Goal: Information Seeking & Learning: Learn about a topic

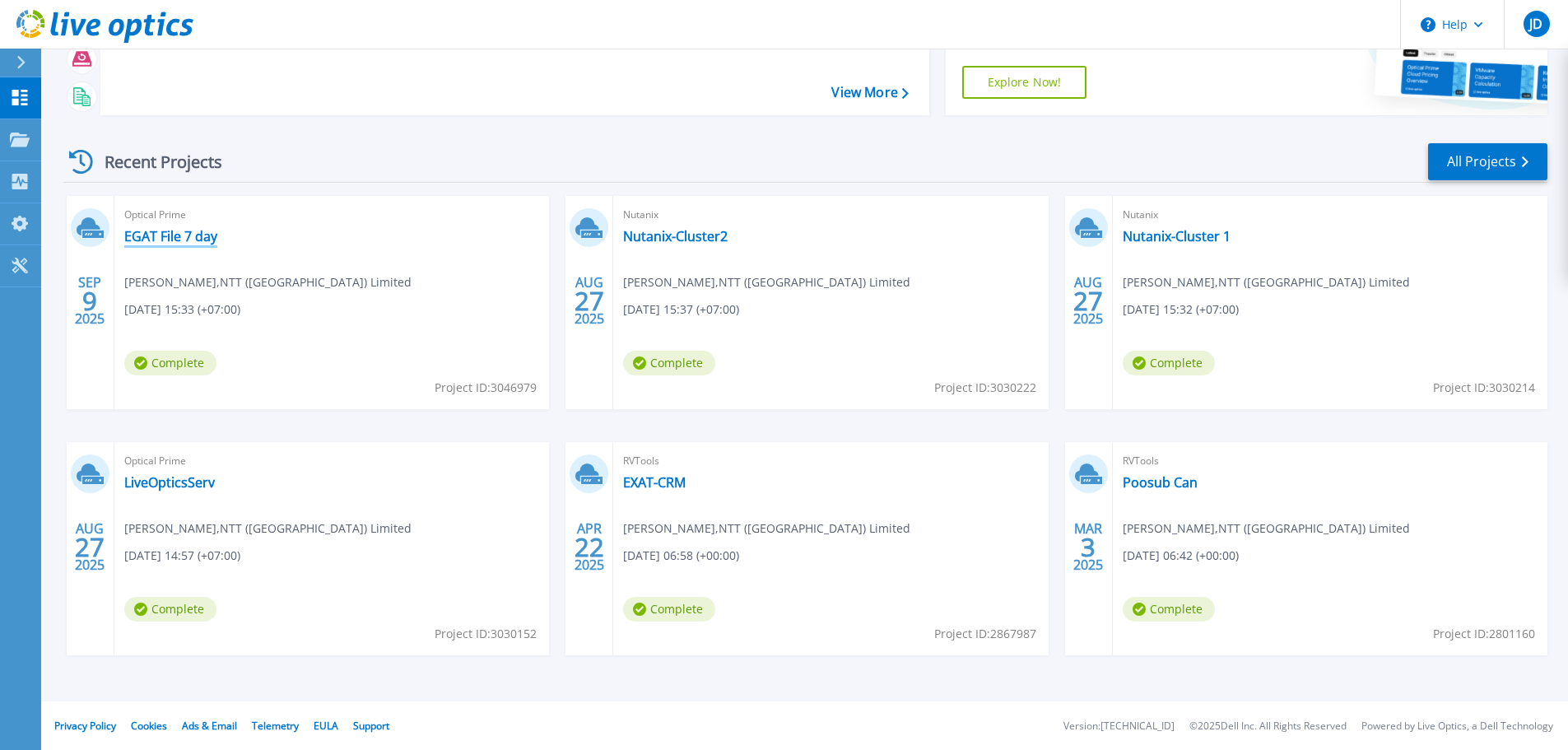
scroll to position [162, 0]
click at [165, 233] on link "EGAT File 7 day" at bounding box center [171, 236] width 93 height 17
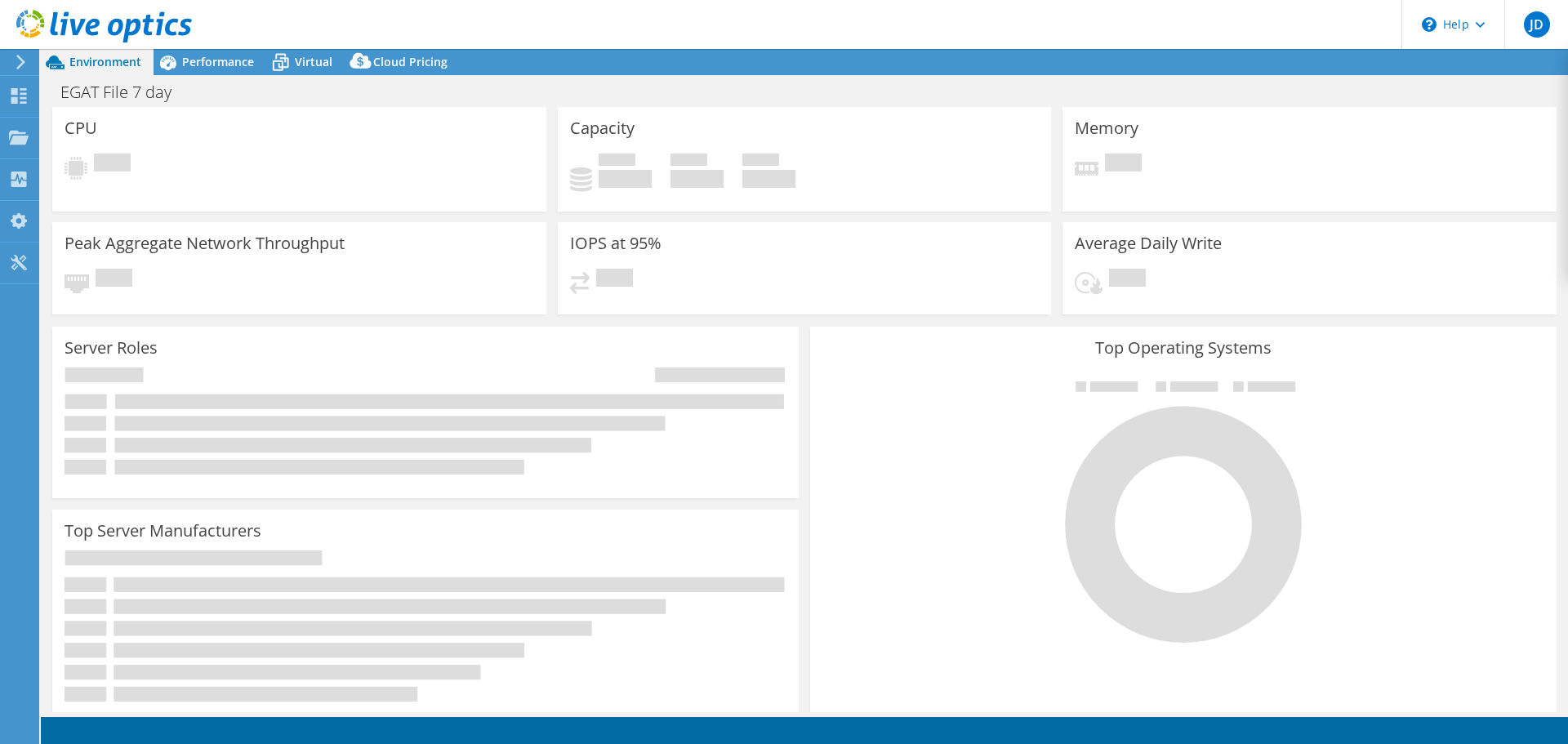
select select "USD"
select select "[GEOGRAPHIC_DATA]"
select select "THB"
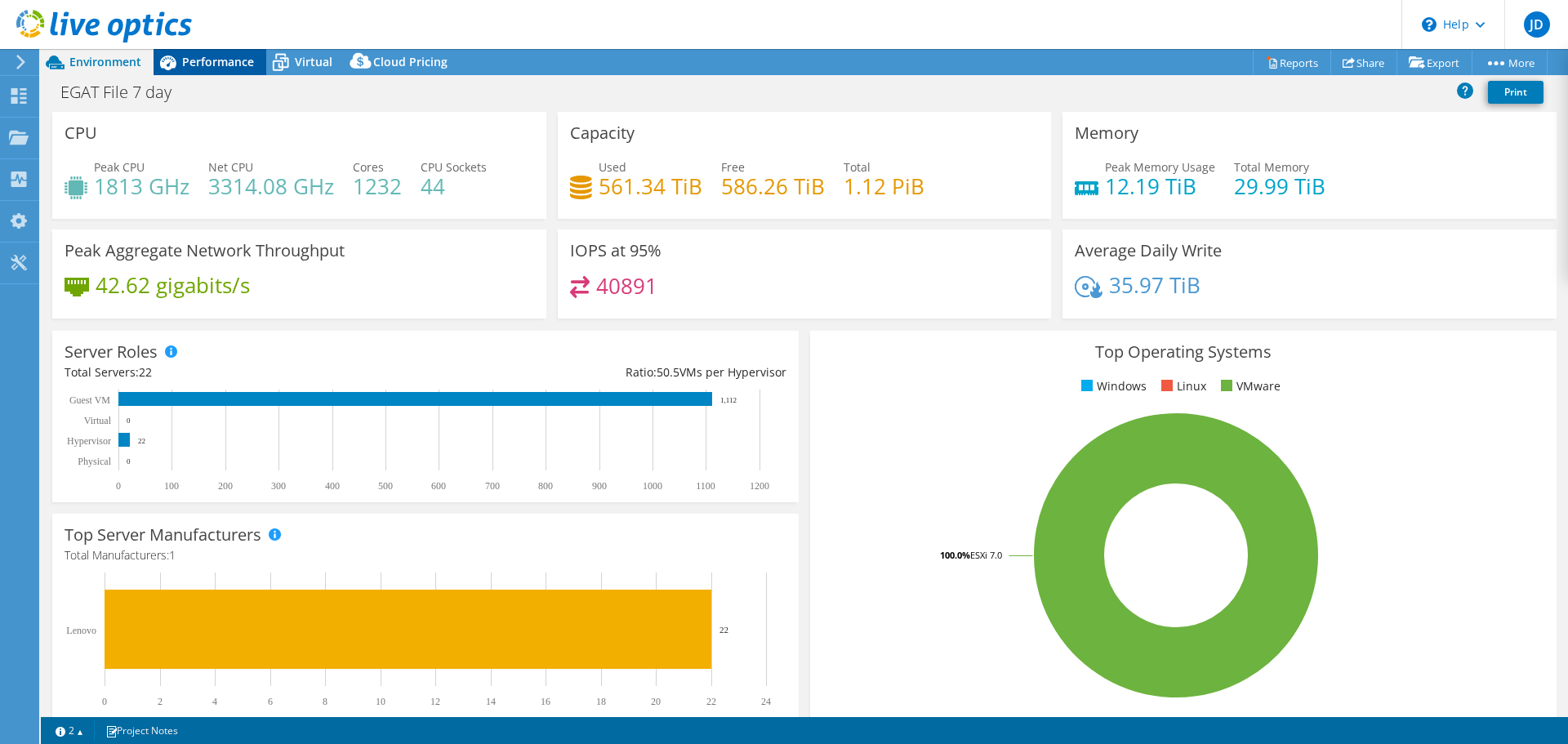
click at [198, 57] on span "Performance" at bounding box center [218, 61] width 72 height 16
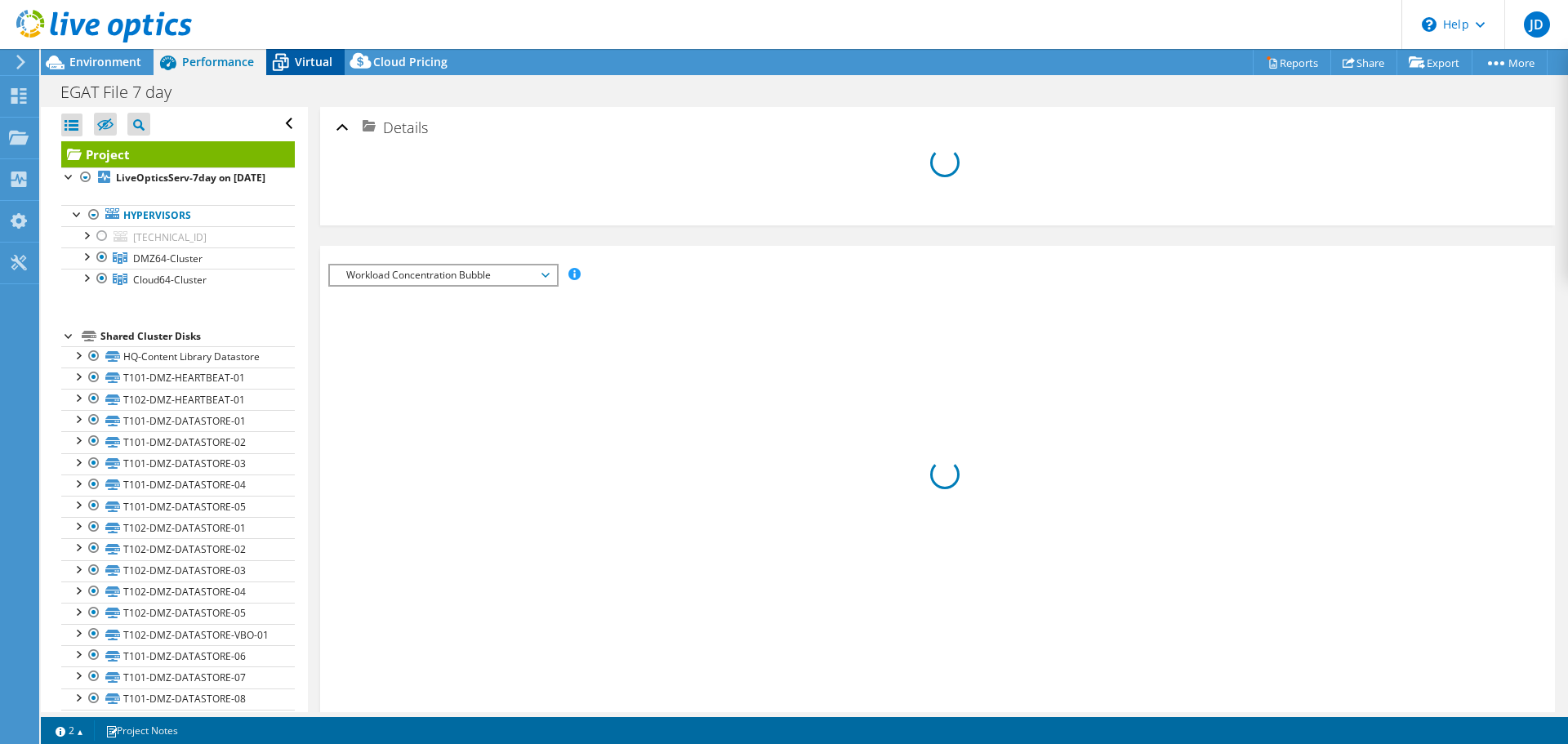
click at [320, 64] on span "Virtual" at bounding box center [314, 61] width 38 height 16
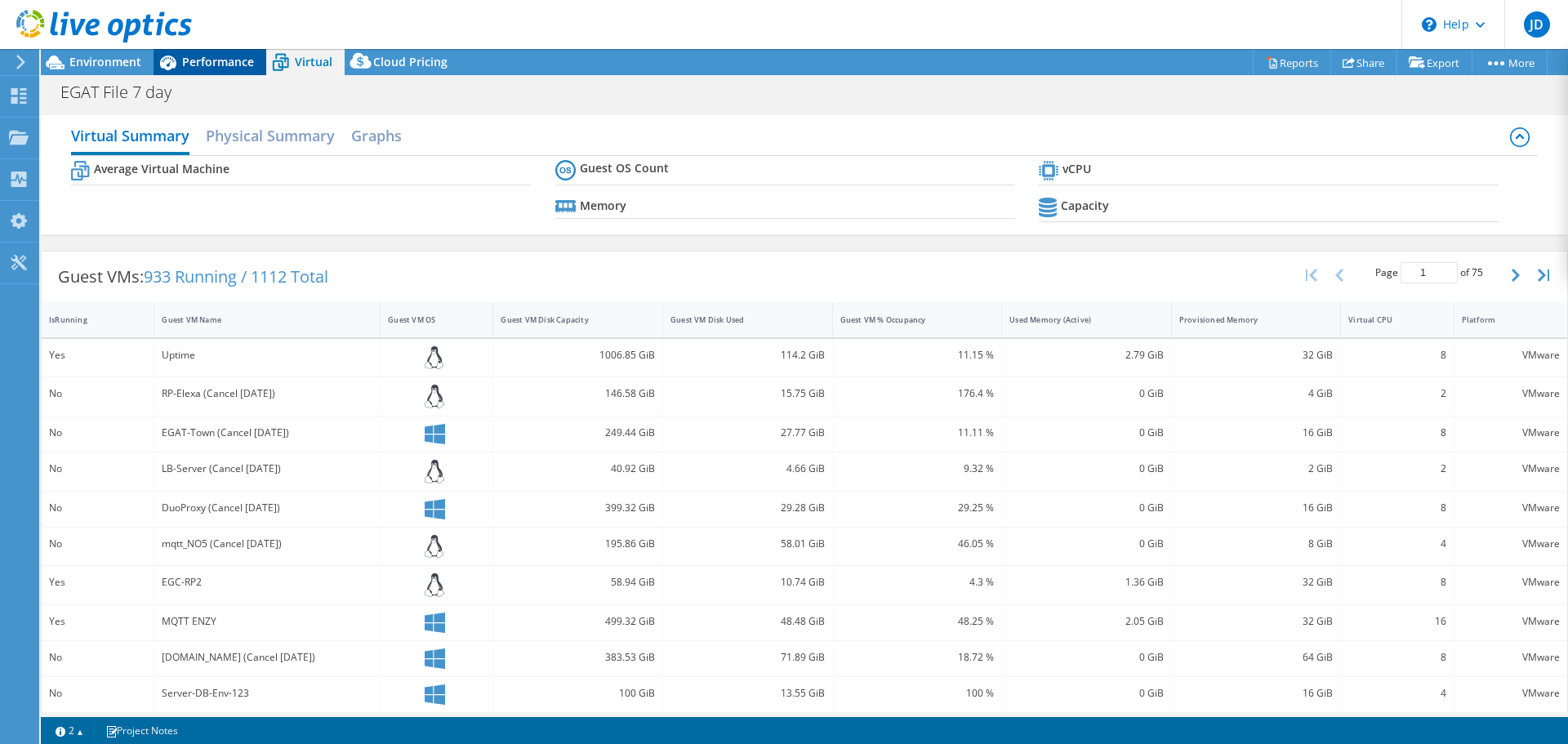
click at [199, 57] on span "Performance" at bounding box center [218, 61] width 72 height 16
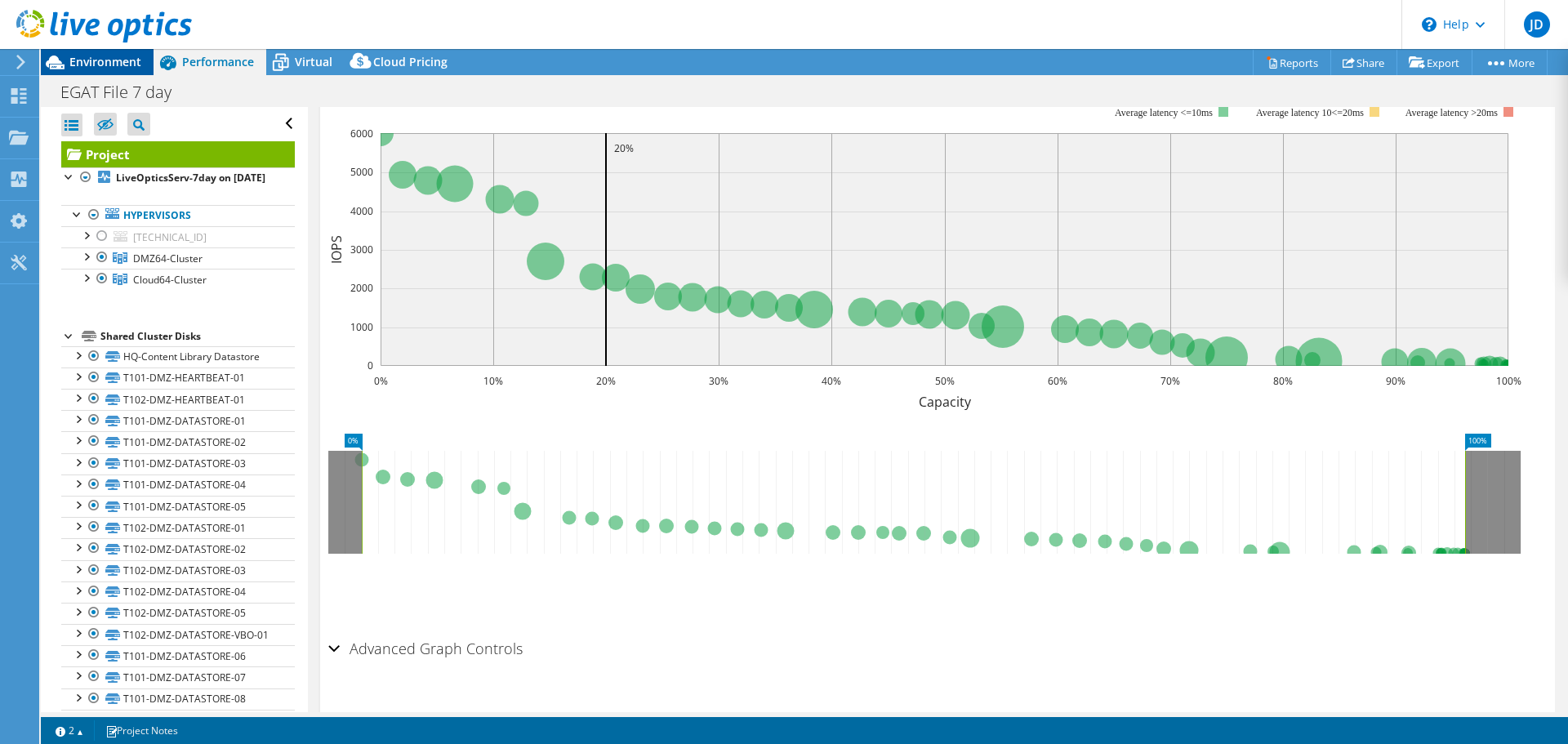
drag, startPoint x: 93, startPoint y: 58, endPoint x: 121, endPoint y: 62, distance: 28.3
click at [93, 58] on span "Environment" at bounding box center [105, 61] width 72 height 16
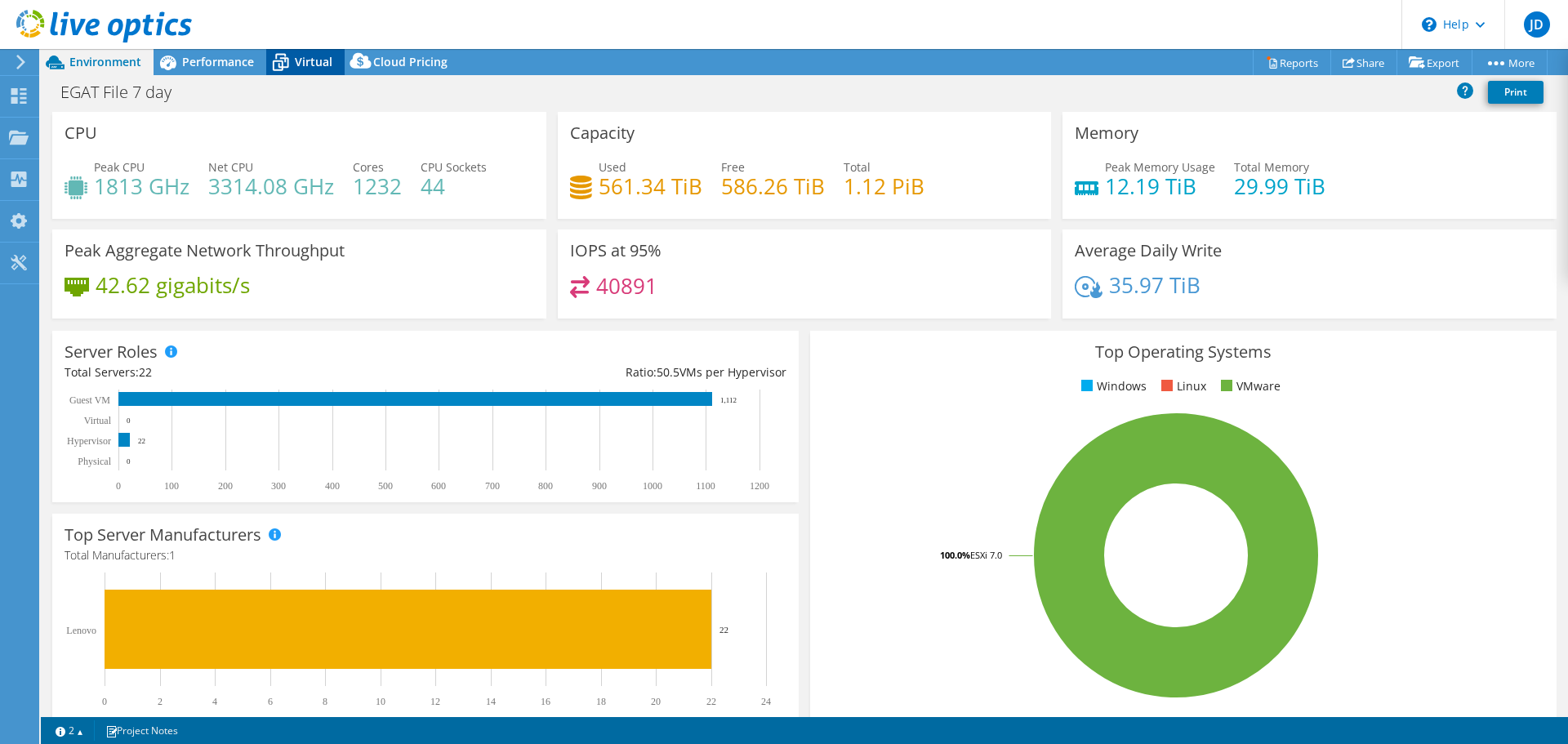
click at [293, 51] on icon at bounding box center [280, 62] width 29 height 29
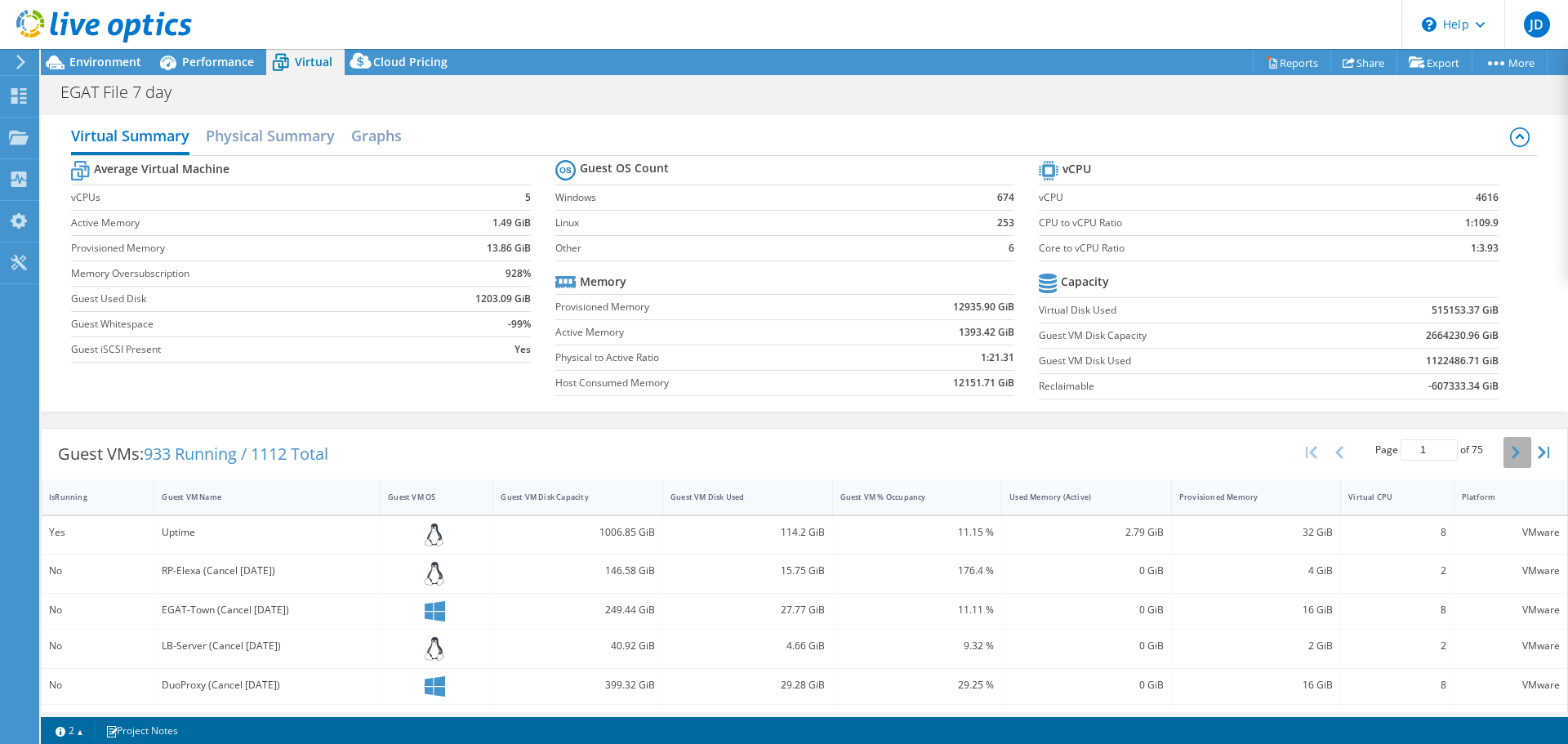
click at [1512, 452] on icon "button" at bounding box center [1516, 452] width 8 height 13
click at [1538, 447] on icon "button" at bounding box center [1543, 452] width 12 height 13
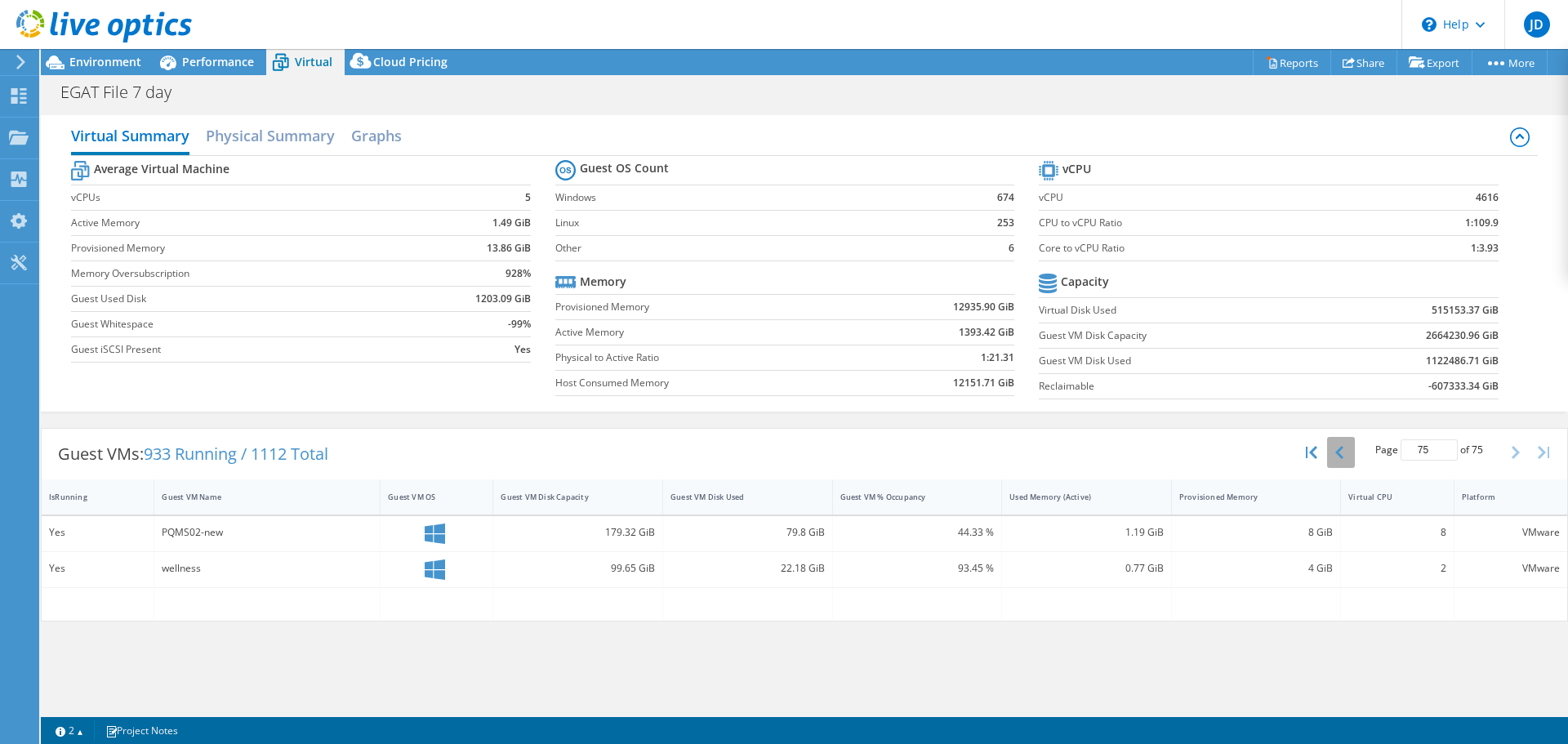
click at [1348, 454] on button "button" at bounding box center [1341, 452] width 28 height 31
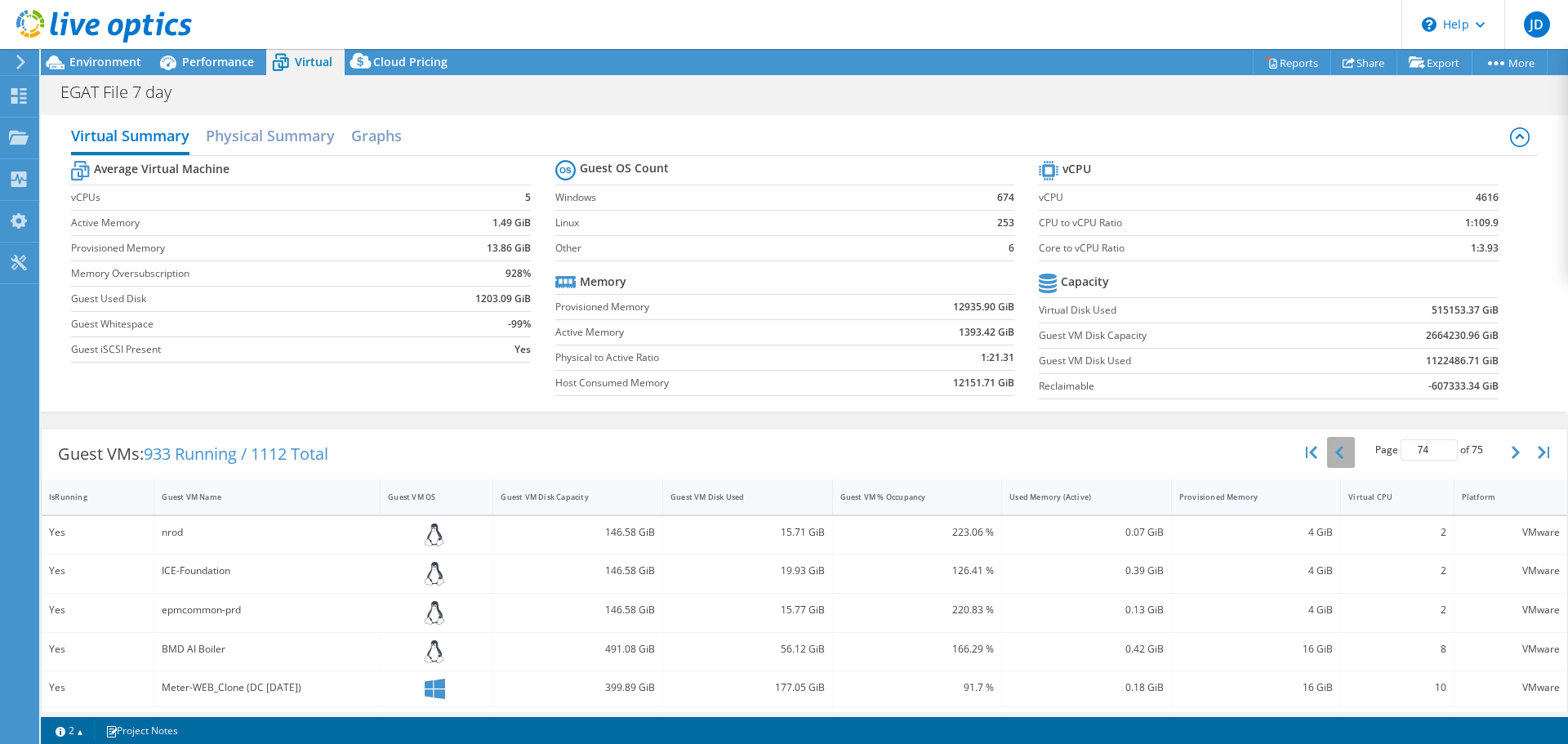
click at [1335, 452] on button "button" at bounding box center [1341, 452] width 28 height 31
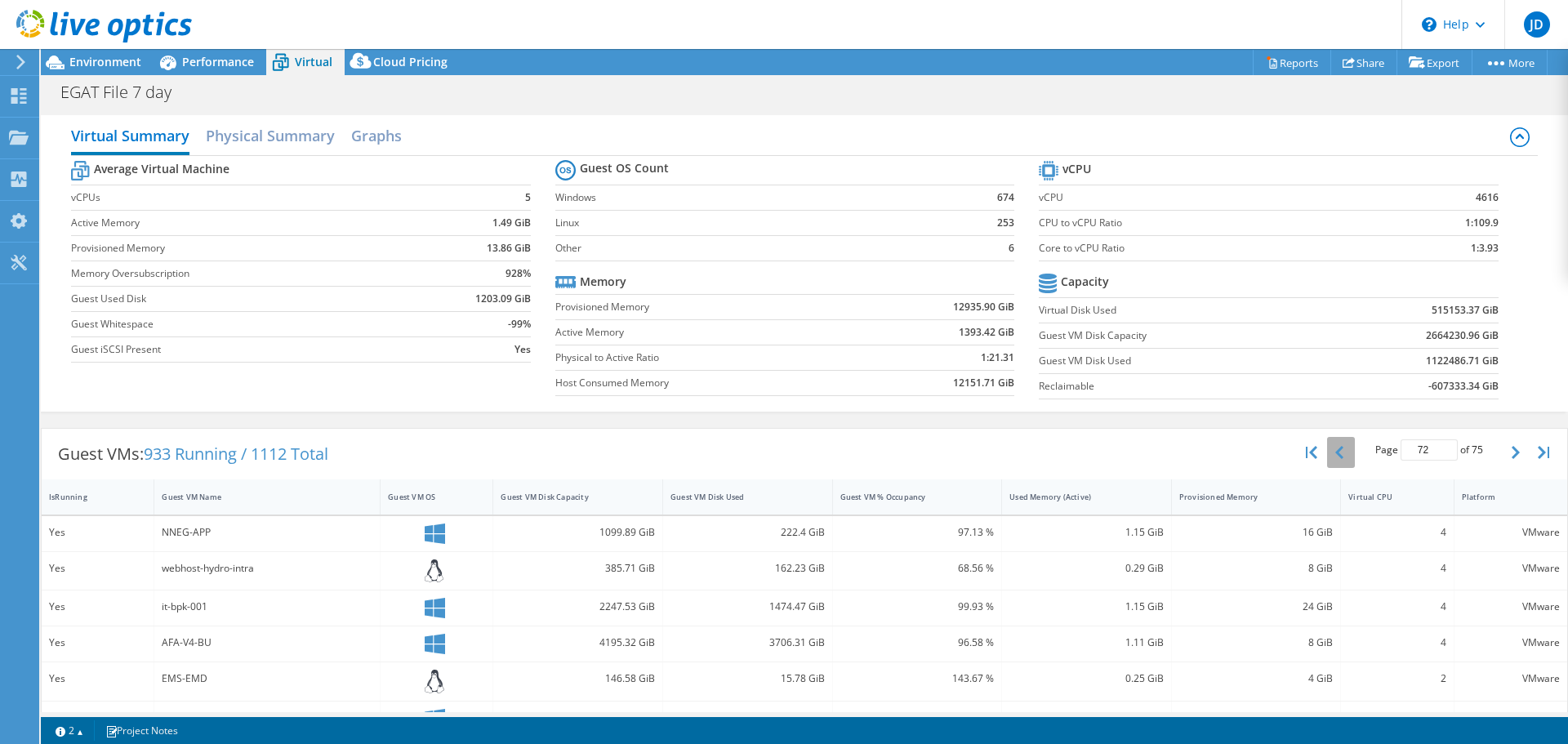
click at [1335, 452] on button "button" at bounding box center [1341, 452] width 28 height 31
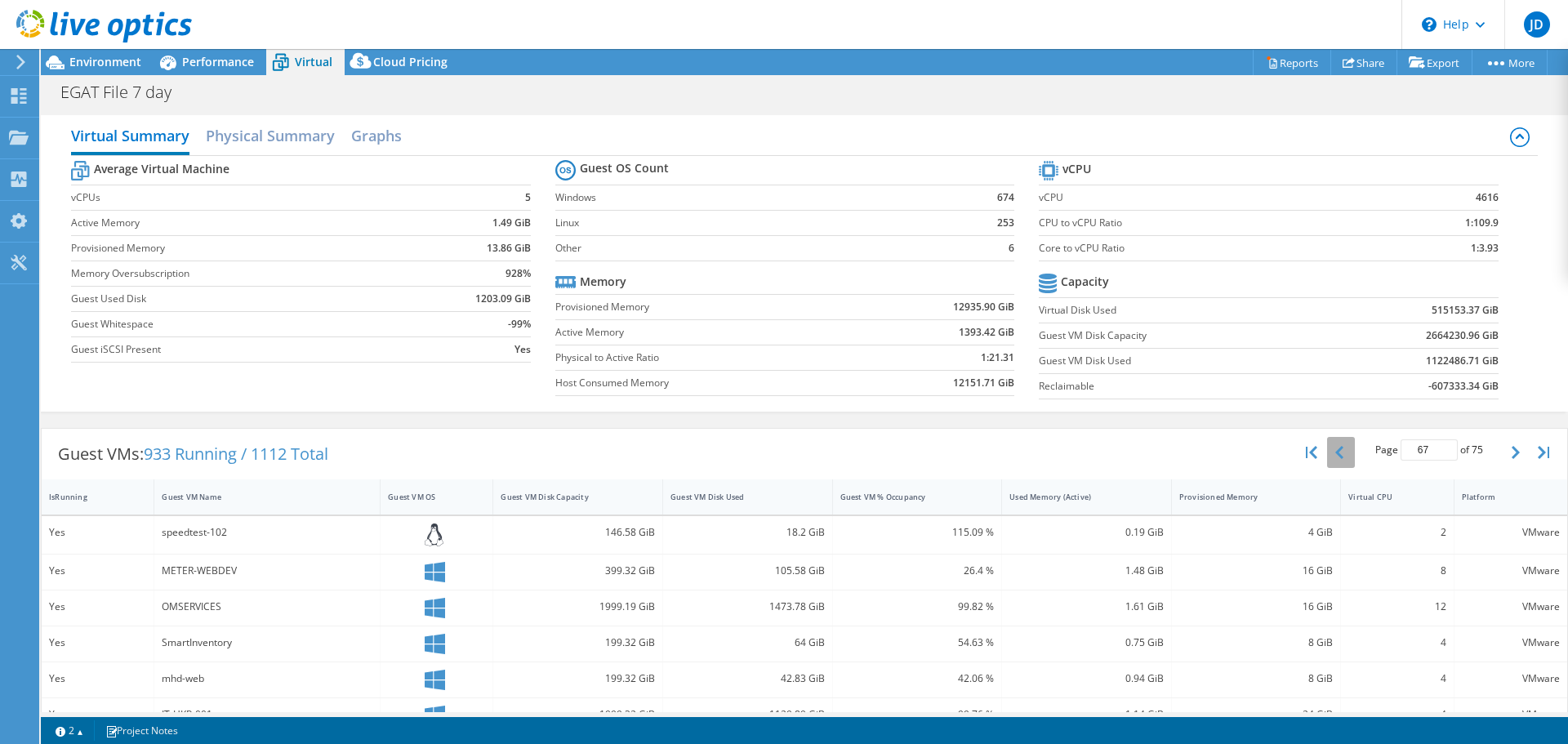
click at [1335, 452] on button "button" at bounding box center [1341, 452] width 28 height 31
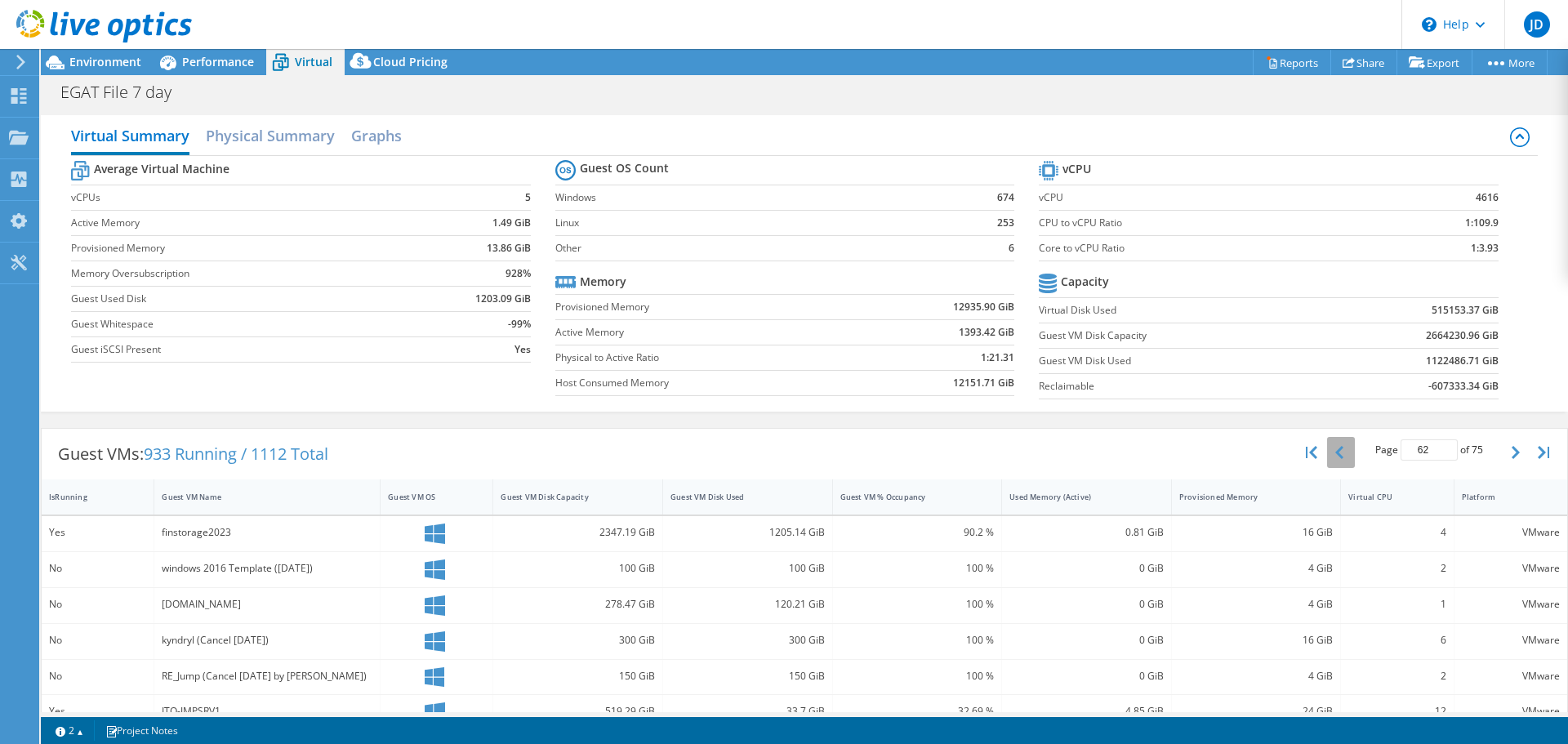
click at [1335, 452] on button "button" at bounding box center [1341, 452] width 28 height 31
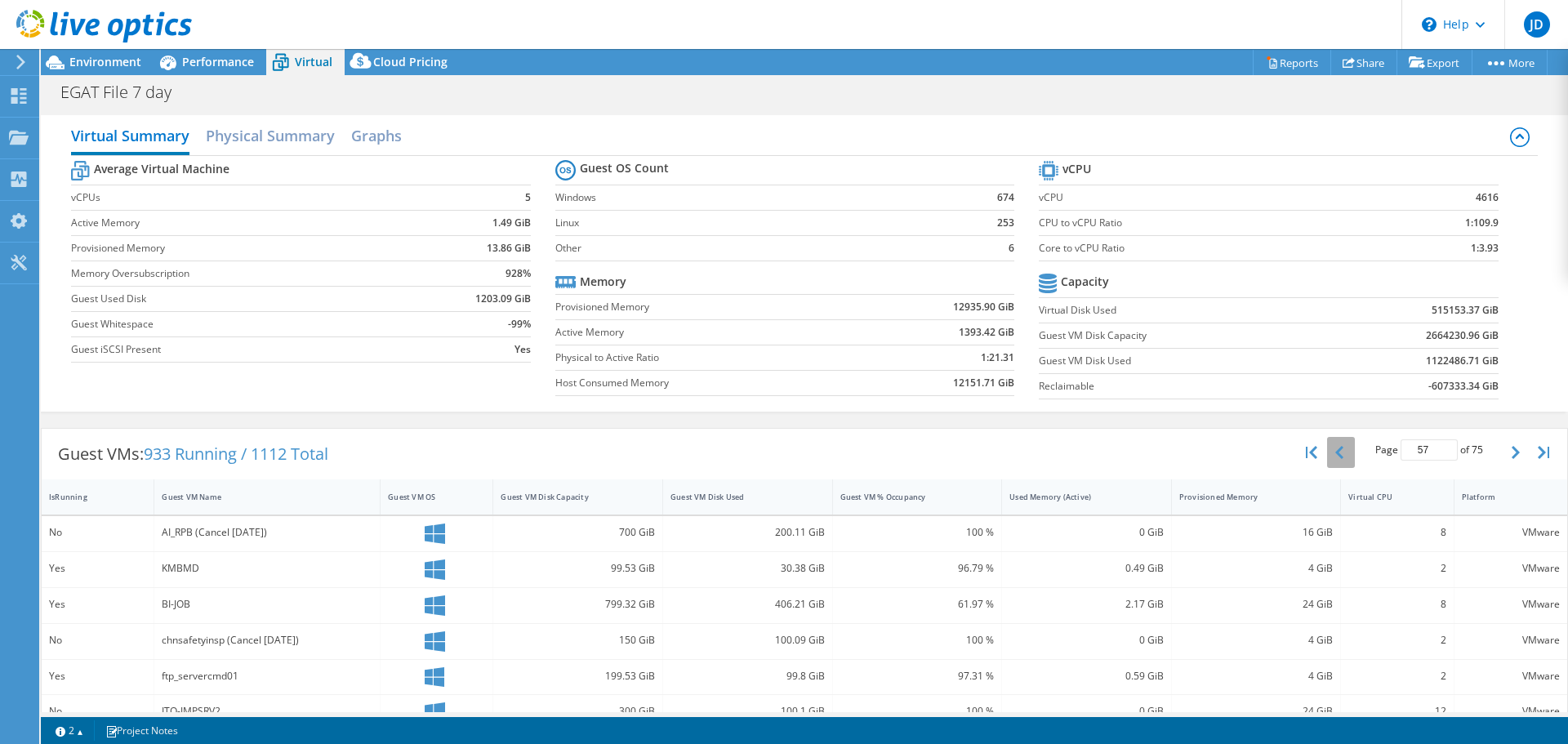
click at [1335, 452] on button "button" at bounding box center [1341, 452] width 28 height 31
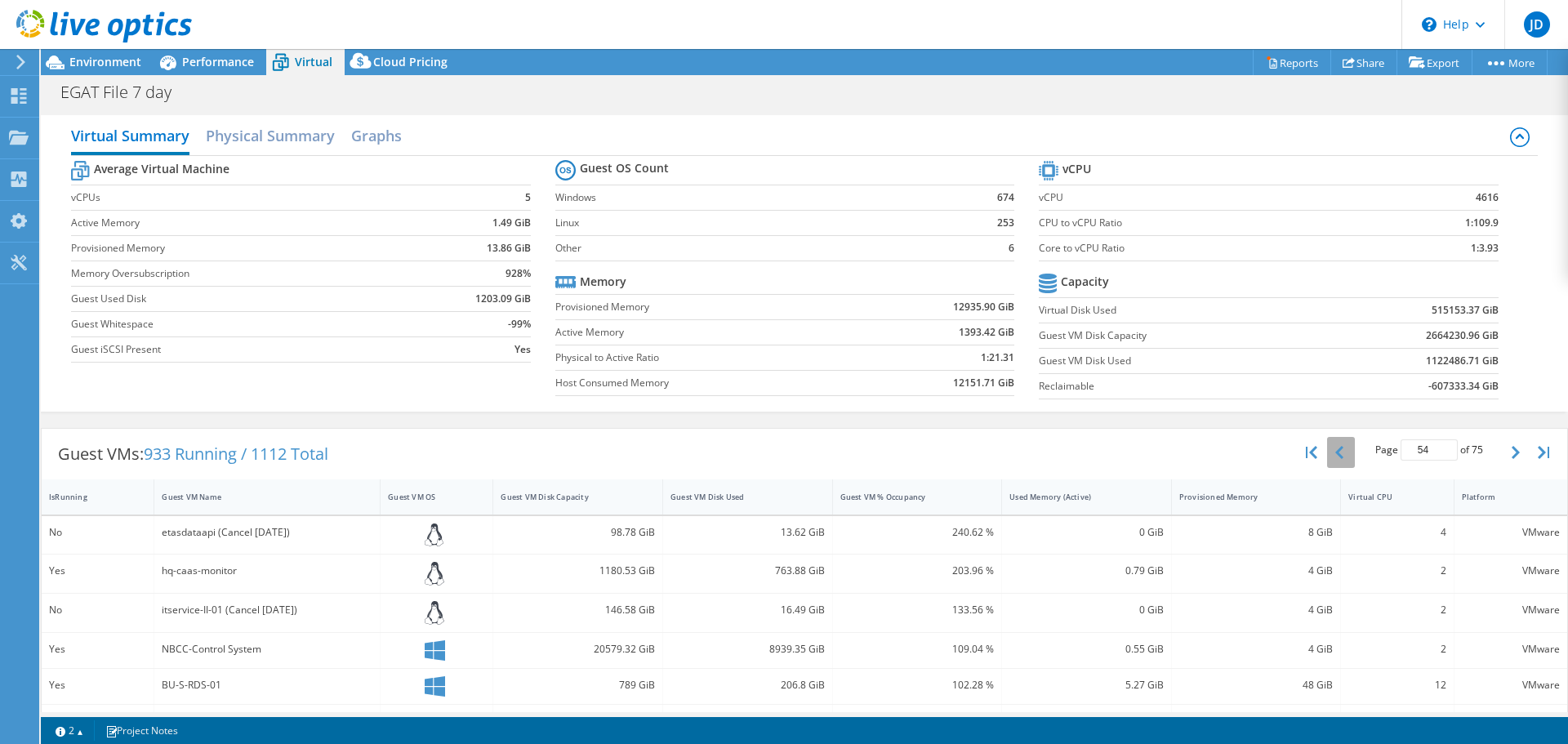
click at [1335, 452] on button "button" at bounding box center [1341, 452] width 28 height 31
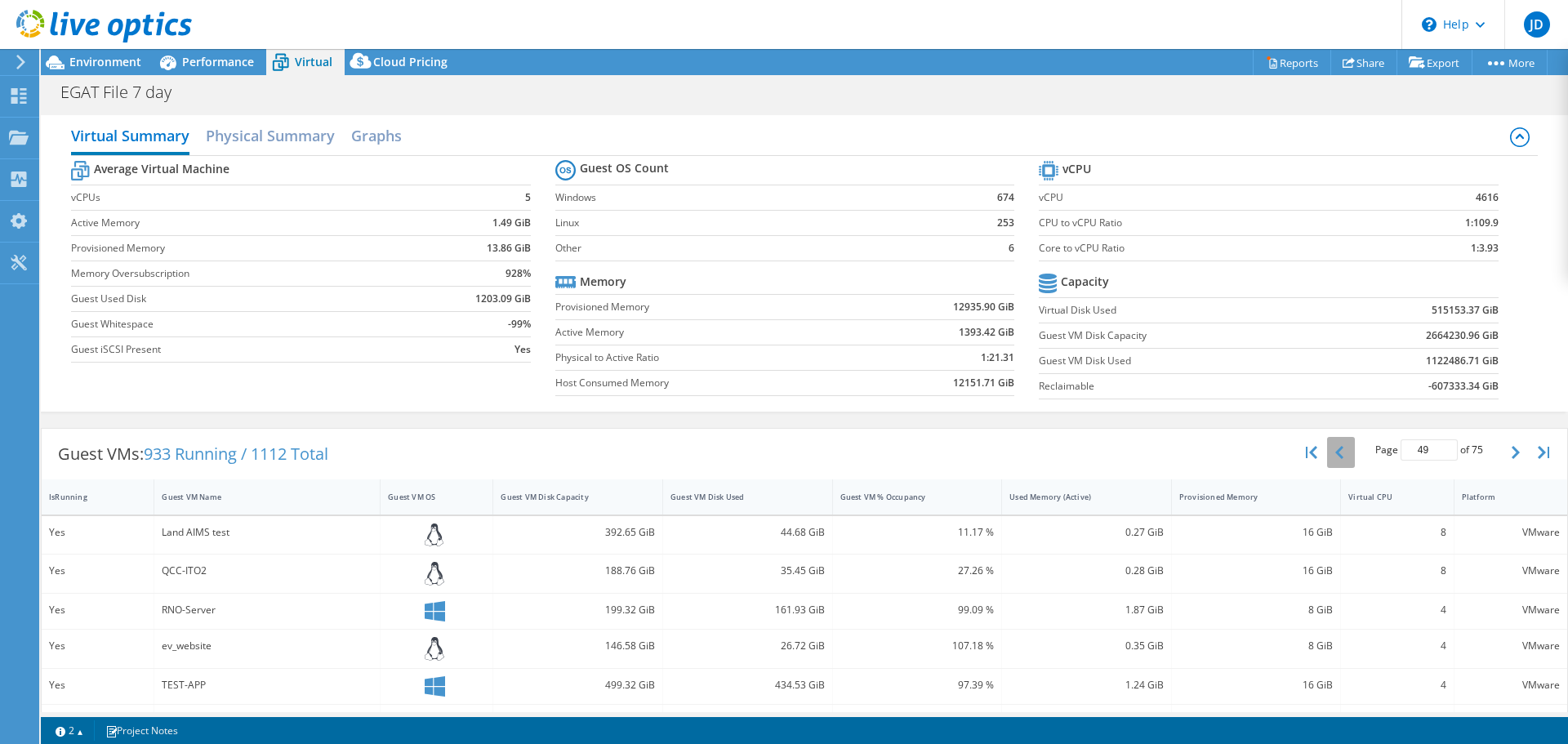
click at [1335, 452] on button "button" at bounding box center [1341, 452] width 28 height 31
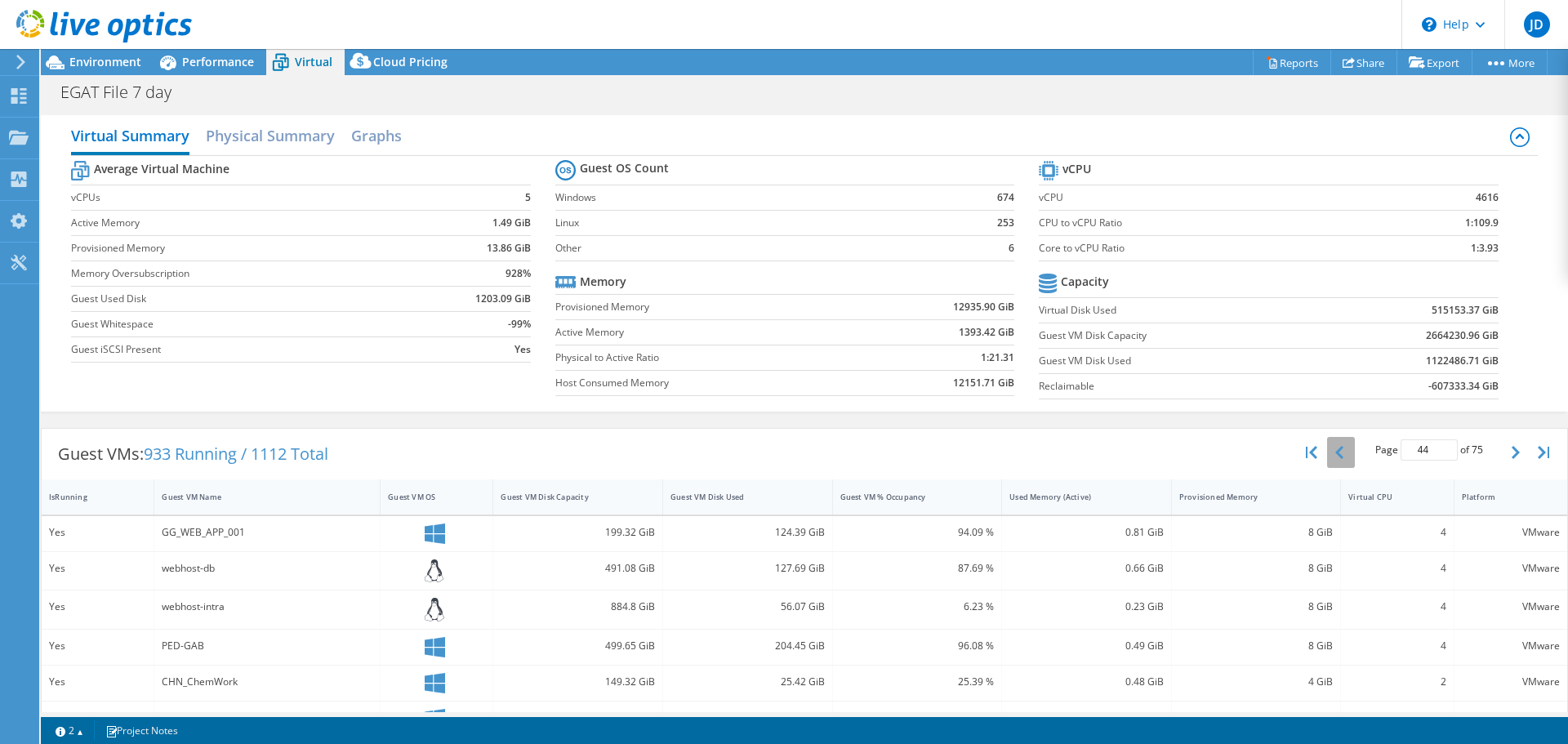
click at [1335, 452] on button "button" at bounding box center [1341, 452] width 28 height 31
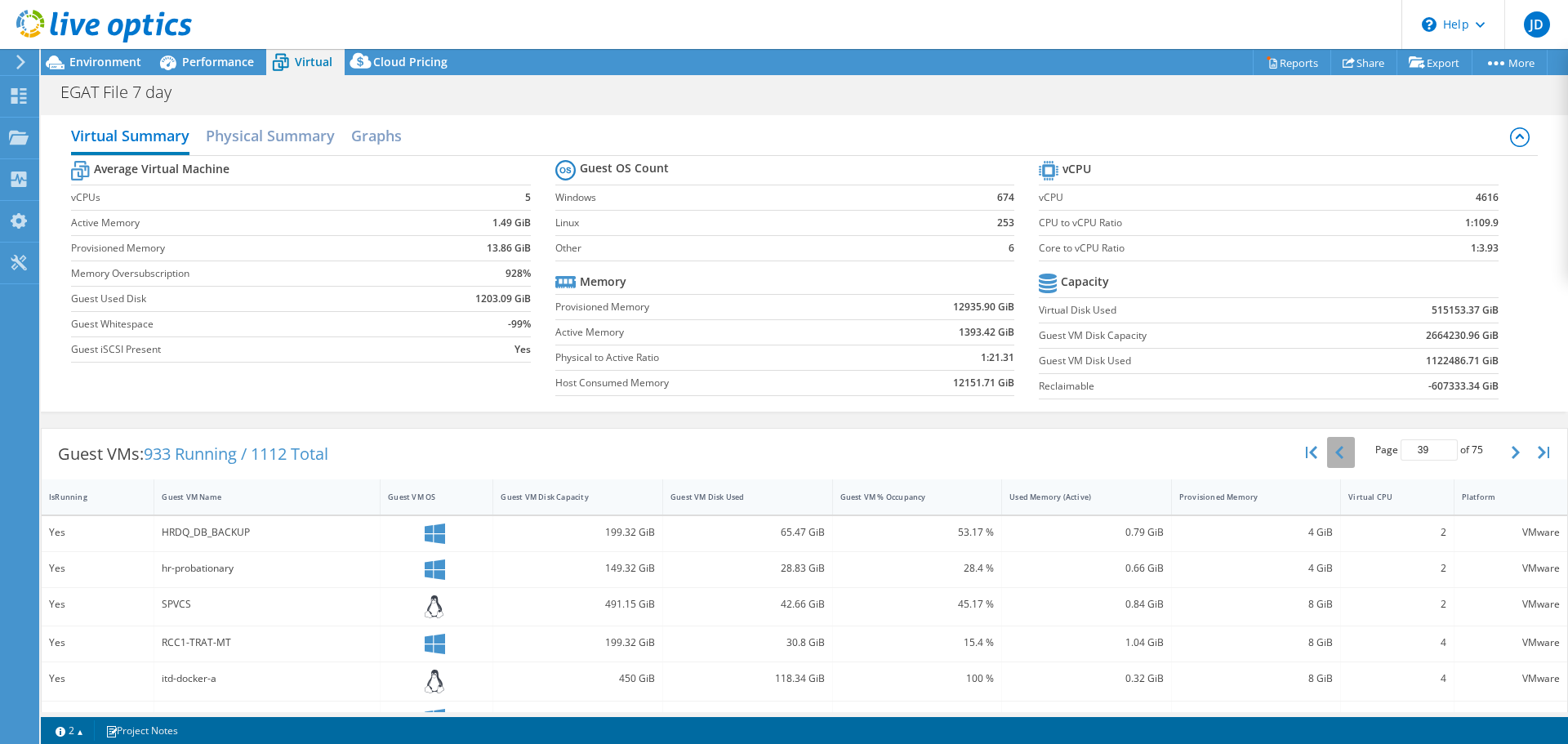
click at [1335, 452] on button "button" at bounding box center [1341, 452] width 28 height 31
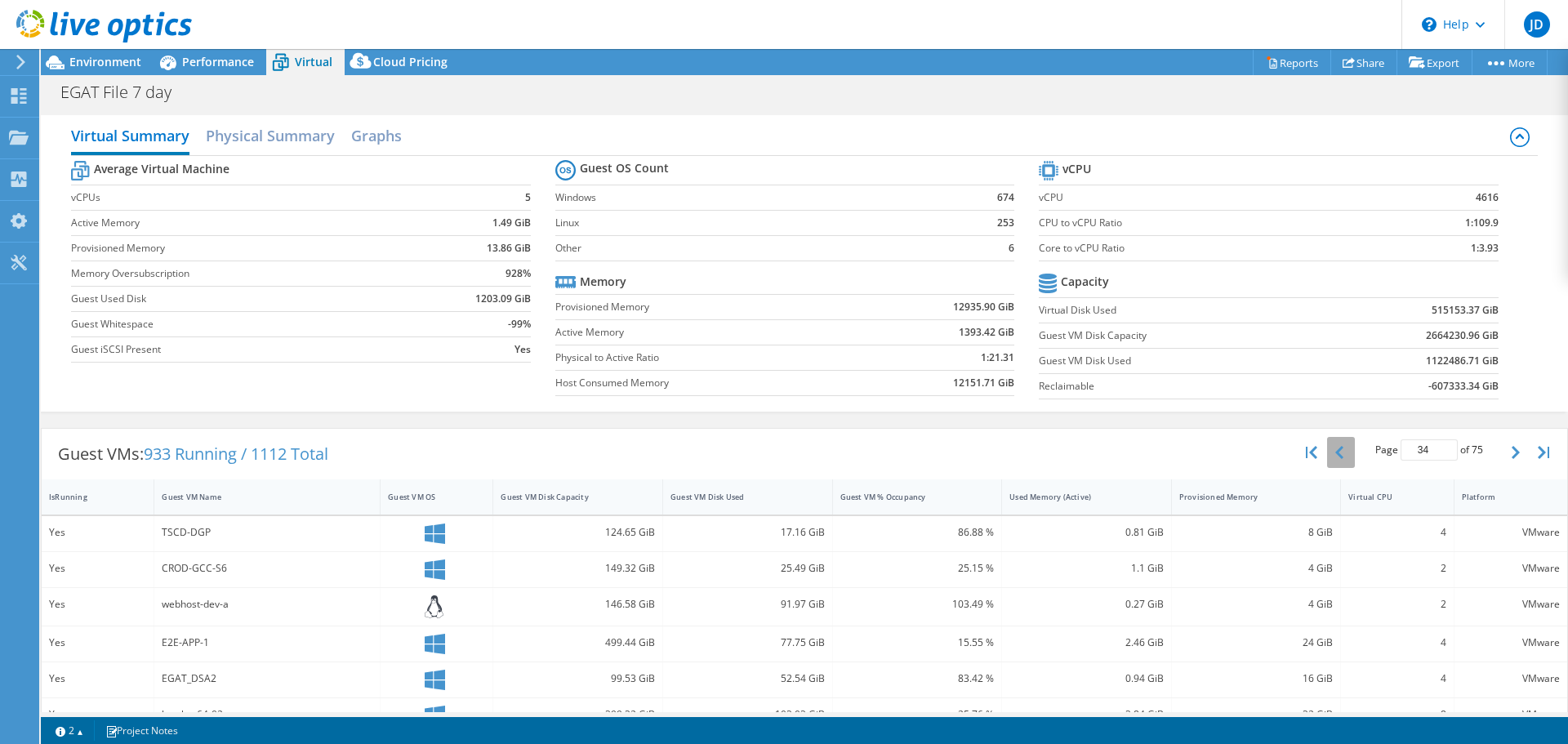
click at [1335, 452] on button "button" at bounding box center [1341, 452] width 28 height 31
type input "33"
